Goal: Information Seeking & Learning: Stay updated

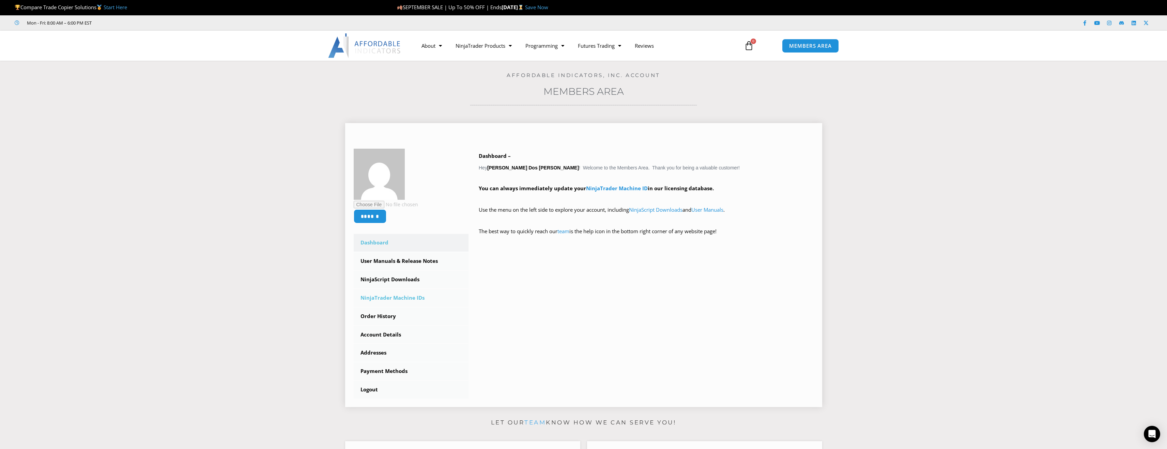
click at [403, 295] on link "NinjaTrader Machine IDs" at bounding box center [411, 298] width 115 height 18
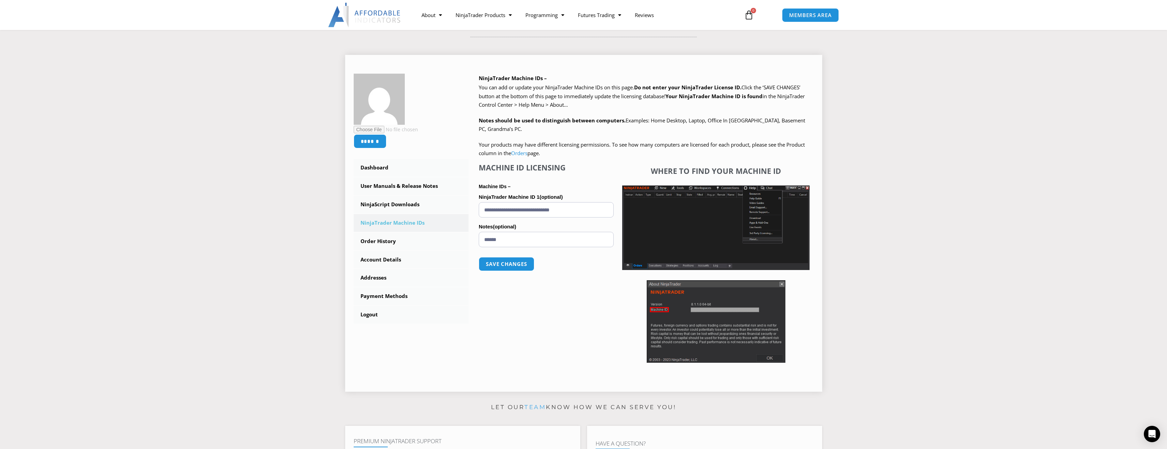
scroll to position [34, 0]
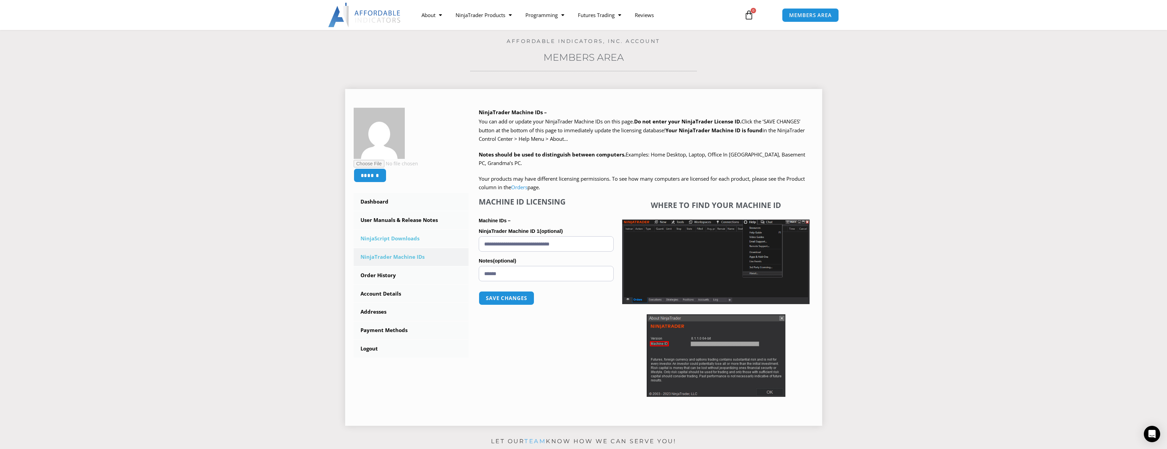
click at [398, 236] on link "NinjaScript Downloads" at bounding box center [411, 239] width 115 height 18
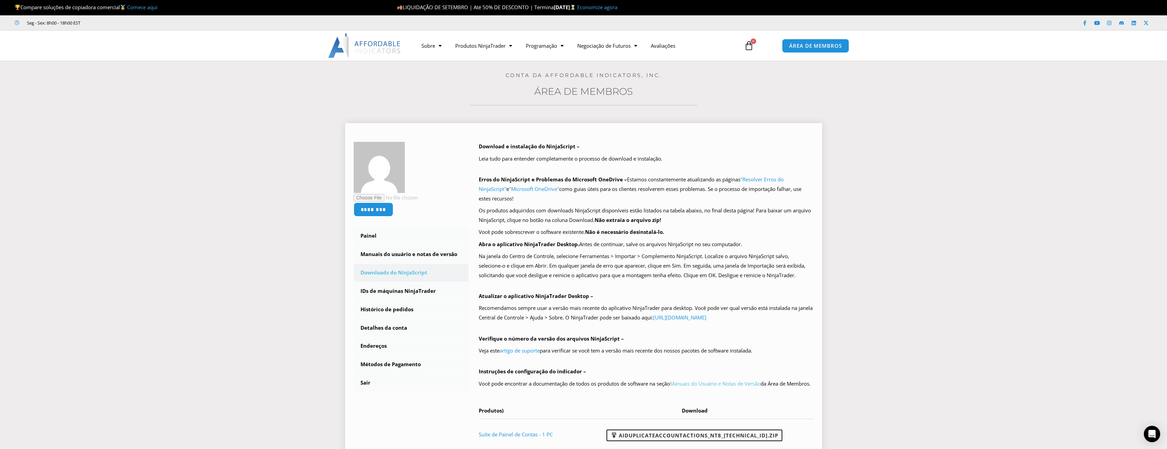
click at [716, 383] on font "Manuais do Usuário e Notas de Versão" at bounding box center [715, 383] width 91 height 7
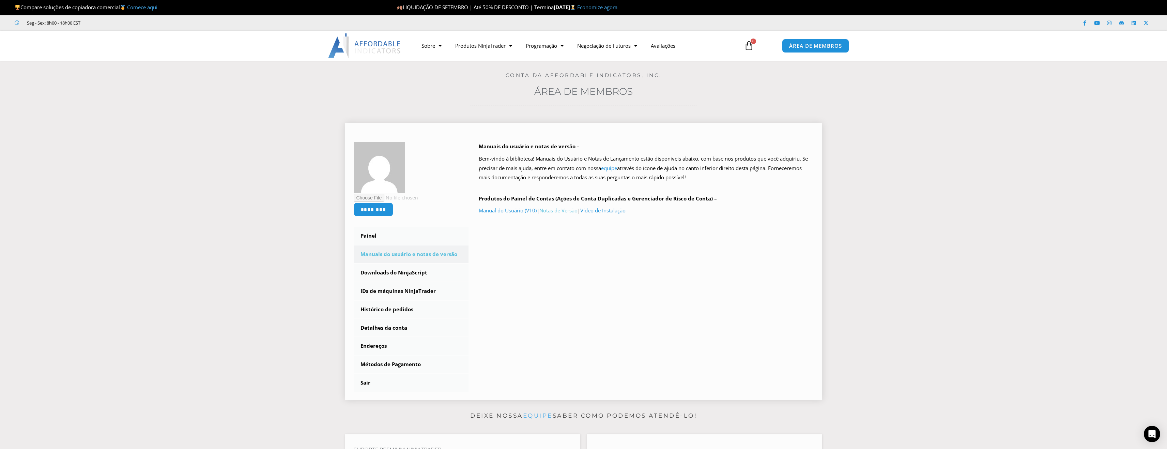
click at [559, 210] on font "Notas de Versão" at bounding box center [558, 210] width 38 height 7
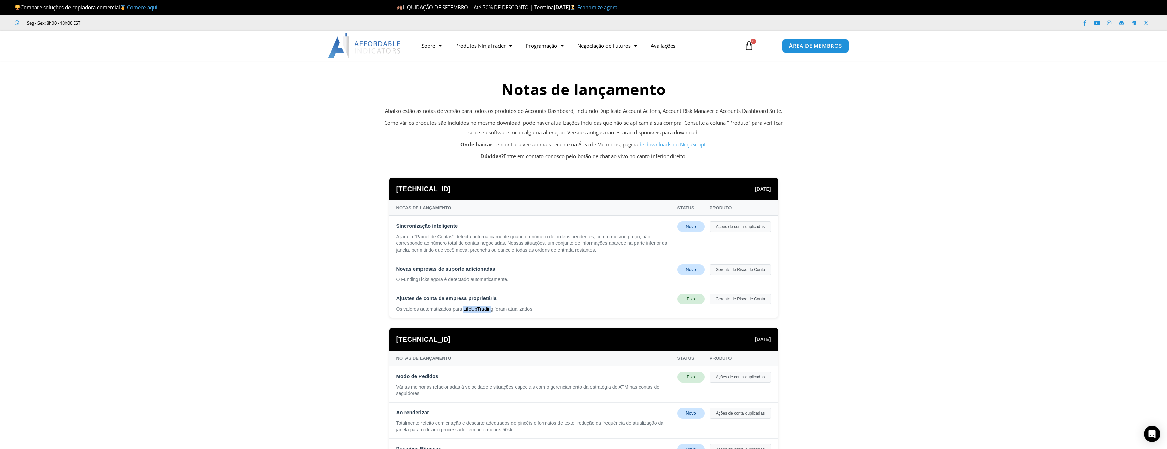
drag, startPoint x: 490, startPoint y: 319, endPoint x: 470, endPoint y: 320, distance: 19.4
click at [464, 311] on font "Os valores automatizados para LifeUpTrading foram atualizados." at bounding box center [464, 308] width 137 height 5
drag, startPoint x: 491, startPoint y: 318, endPoint x: 462, endPoint y: 319, distance: 28.6
click at [462, 311] on font "Os valores automatizados para LifeUpTrading foram atualizados." at bounding box center [464, 308] width 137 height 5
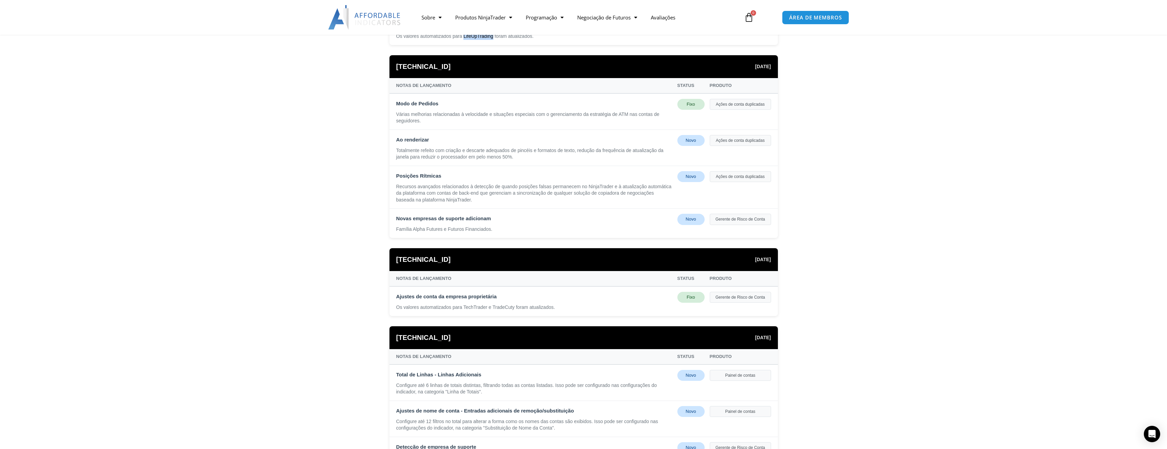
scroll to position [238, 0]
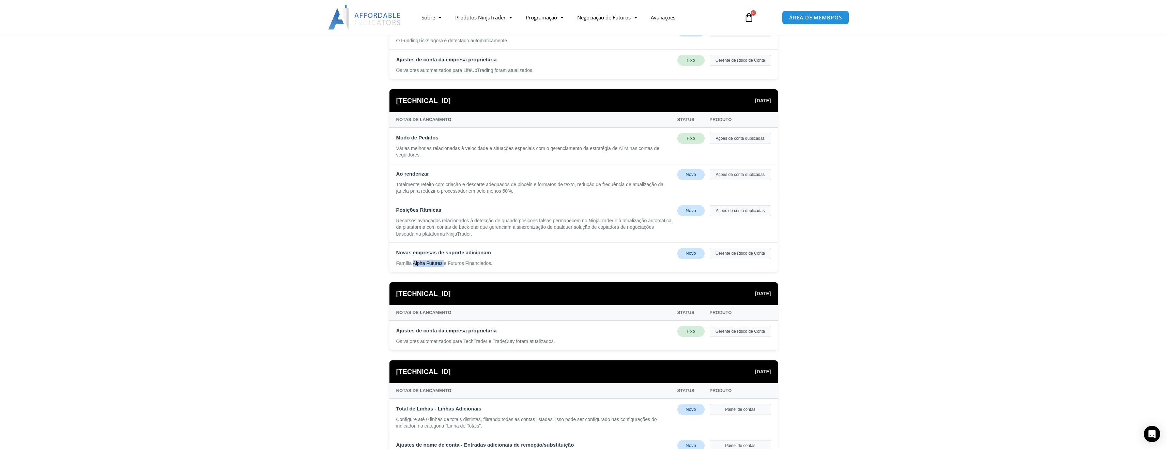
drag, startPoint x: 413, startPoint y: 274, endPoint x: 442, endPoint y: 274, distance: 29.6
click at [442, 266] on font "Família Alpha Futures e Futuros Financiados." at bounding box center [444, 262] width 96 height 5
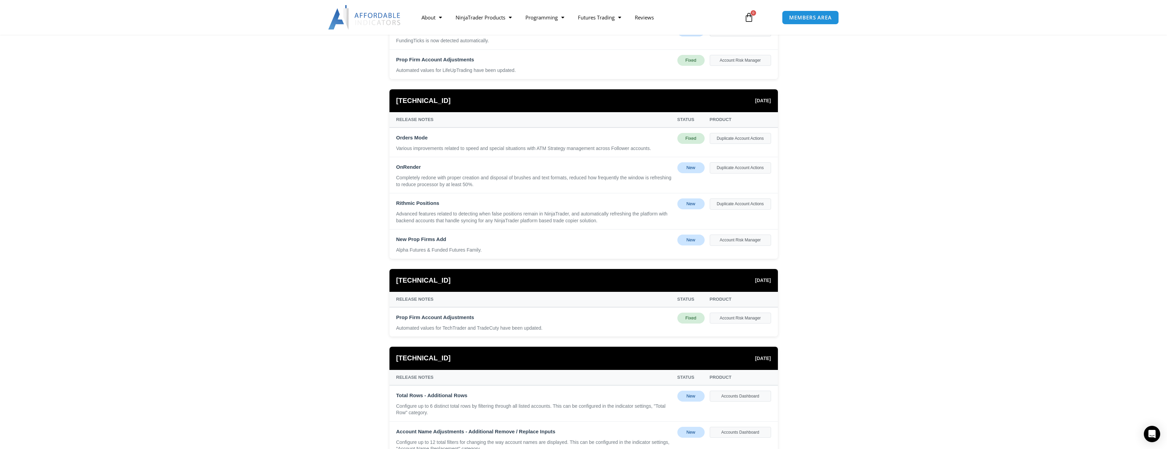
scroll to position [229, 0]
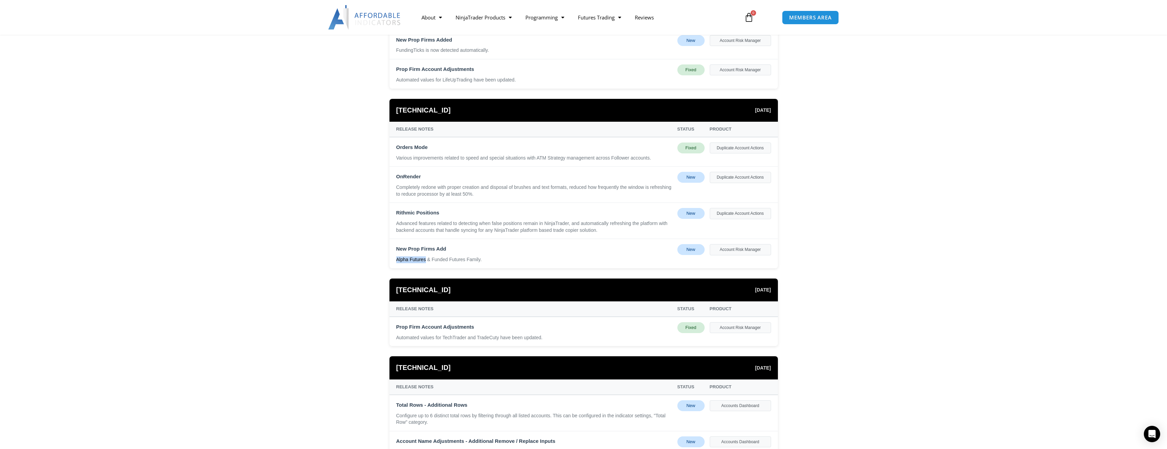
drag, startPoint x: 395, startPoint y: 261, endPoint x: 423, endPoint y: 260, distance: 28.3
click at [424, 261] on div "New Prop Firms Add Alpha Futures & Funded Futures Family. New Account Risk Mana…" at bounding box center [583, 253] width 388 height 29
